Goal: Transaction & Acquisition: Download file/media

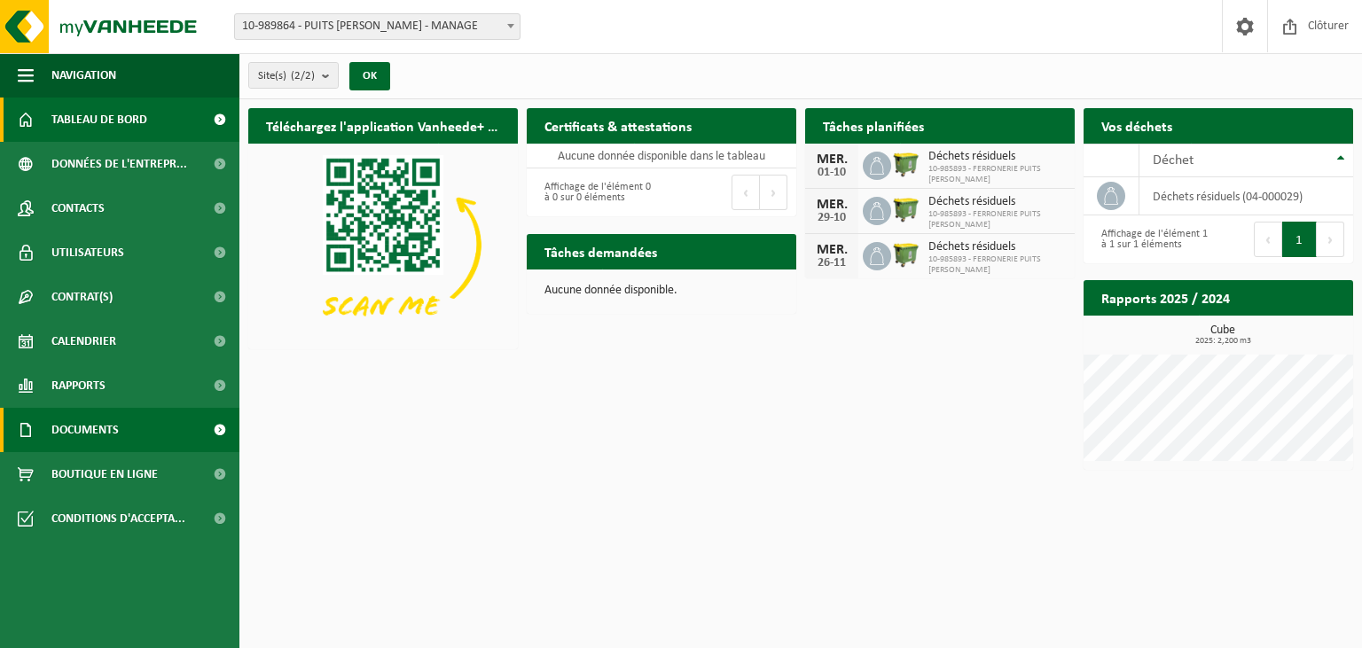
click at [134, 438] on link "Documents" at bounding box center [119, 430] width 239 height 44
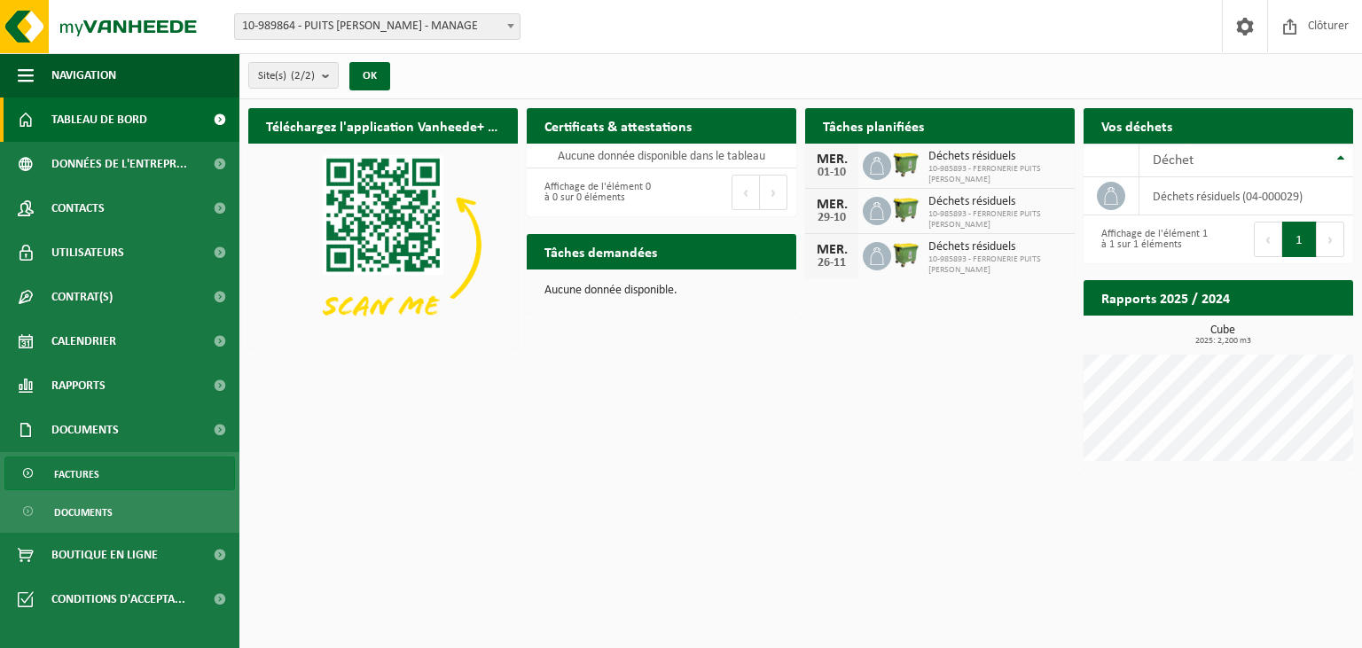
click at [101, 473] on link "Factures" at bounding box center [119, 474] width 230 height 34
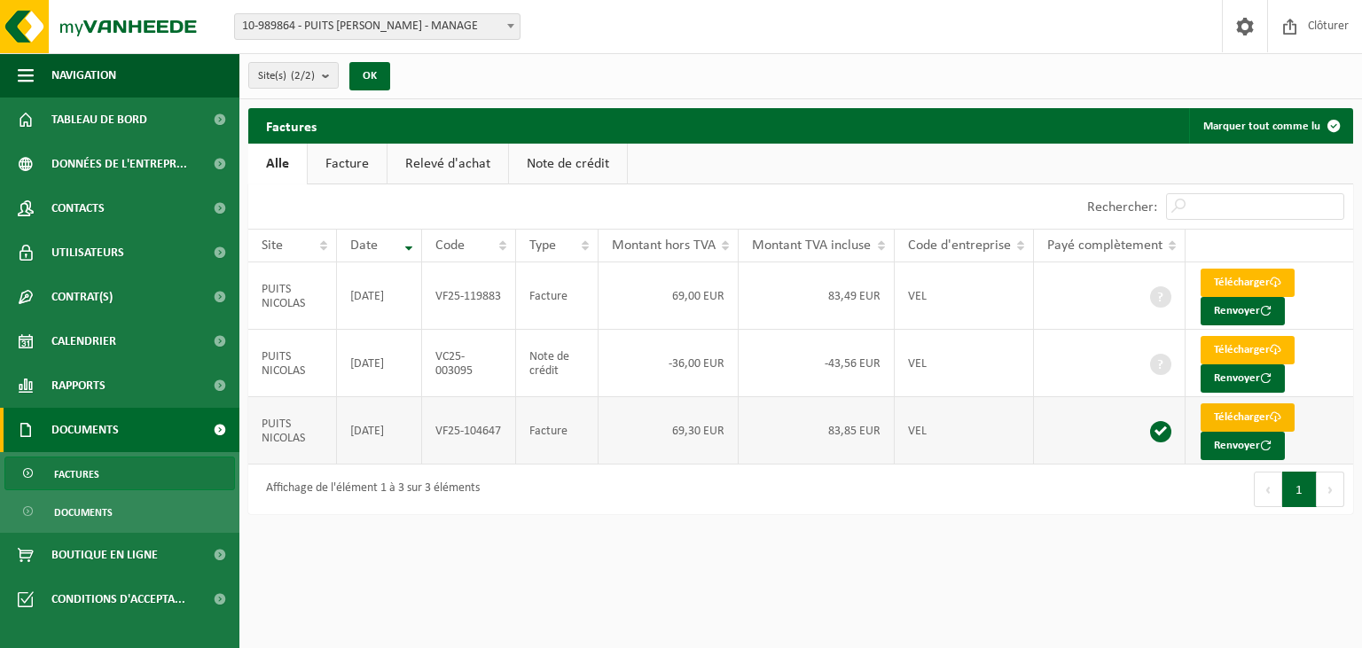
click at [1248, 418] on link "Télécharger" at bounding box center [1247, 417] width 94 height 28
click at [1239, 348] on link "Télécharger" at bounding box center [1247, 350] width 94 height 28
click at [1225, 275] on link "Télécharger" at bounding box center [1247, 283] width 94 height 28
click at [115, 119] on span "Tableau de bord" at bounding box center [99, 120] width 96 height 44
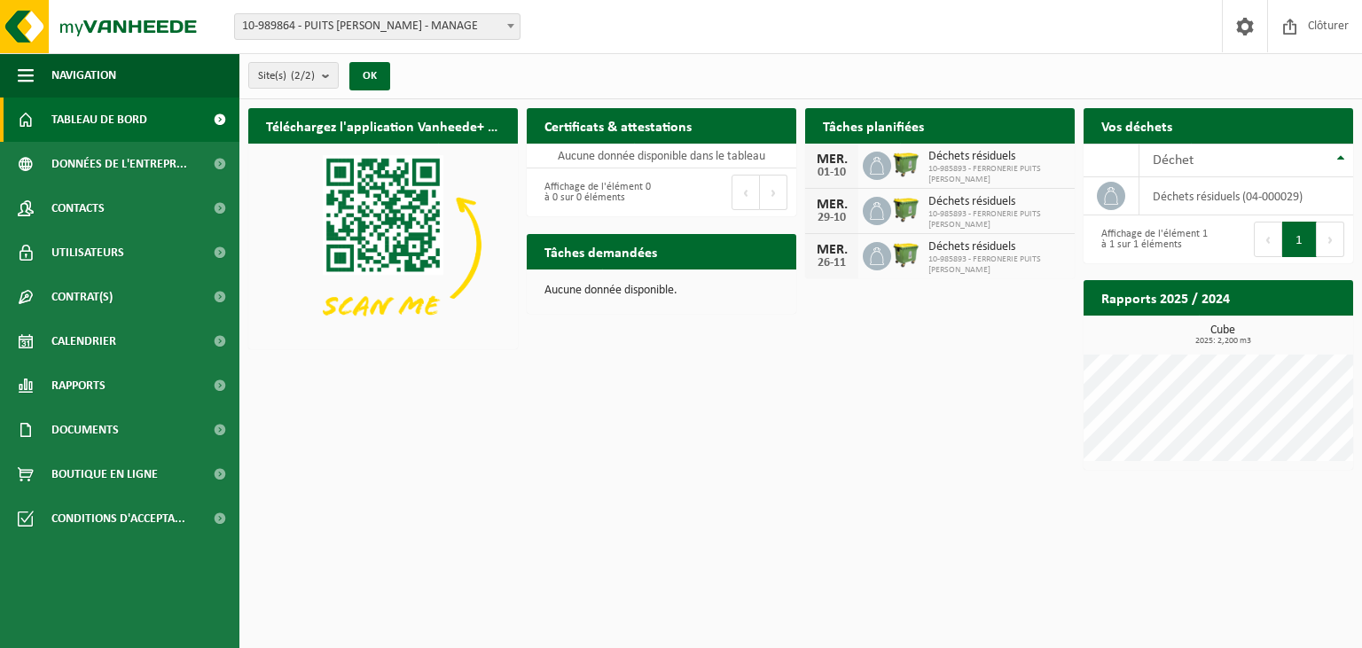
click at [920, 24] on div "Site: 10-989864 - PUITS NICOLAS - MANAGE 10-985893 - FERRONERIE PUITS NICHOLAS …" at bounding box center [681, 27] width 1362 height 54
